Goal: Task Accomplishment & Management: Complete application form

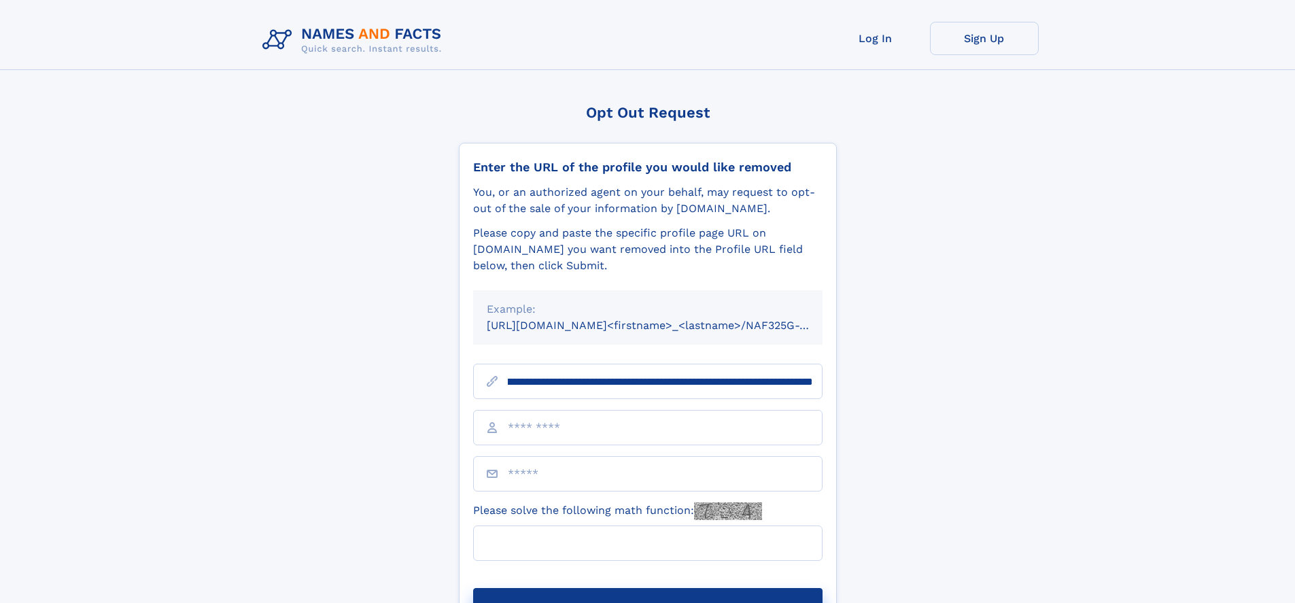
scroll to position [0, 165]
type input "**********"
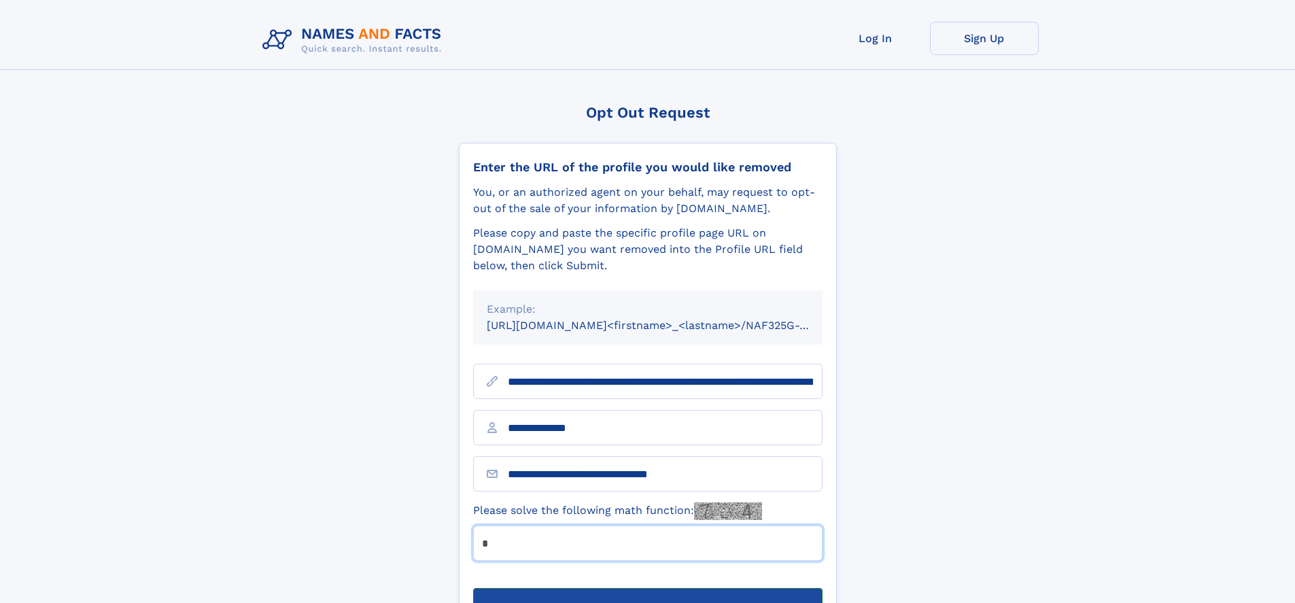
type input "*"
click at [647, 588] on button "Submit Opt Out Request" at bounding box center [647, 610] width 349 height 44
